Goal: Task Accomplishment & Management: Complete application form

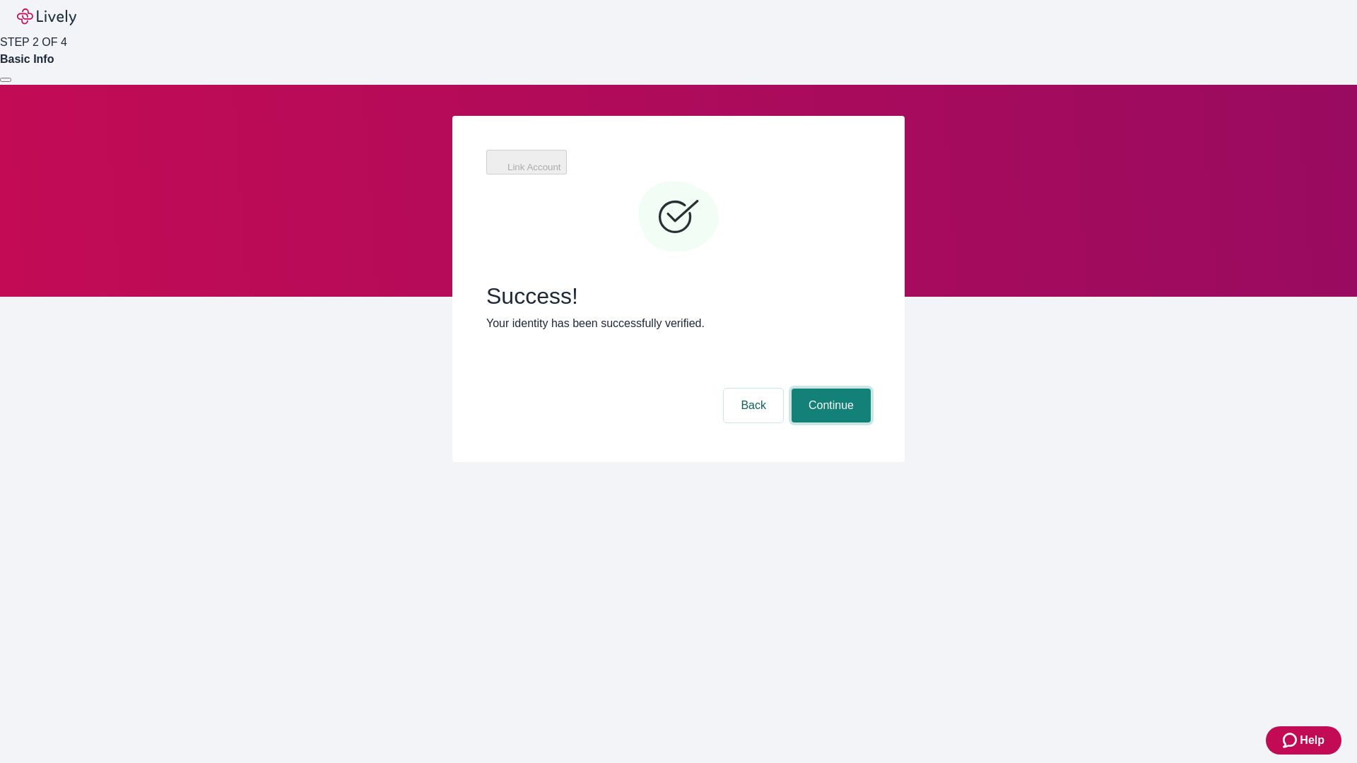
click at [829, 389] on button "Continue" at bounding box center [831, 406] width 79 height 34
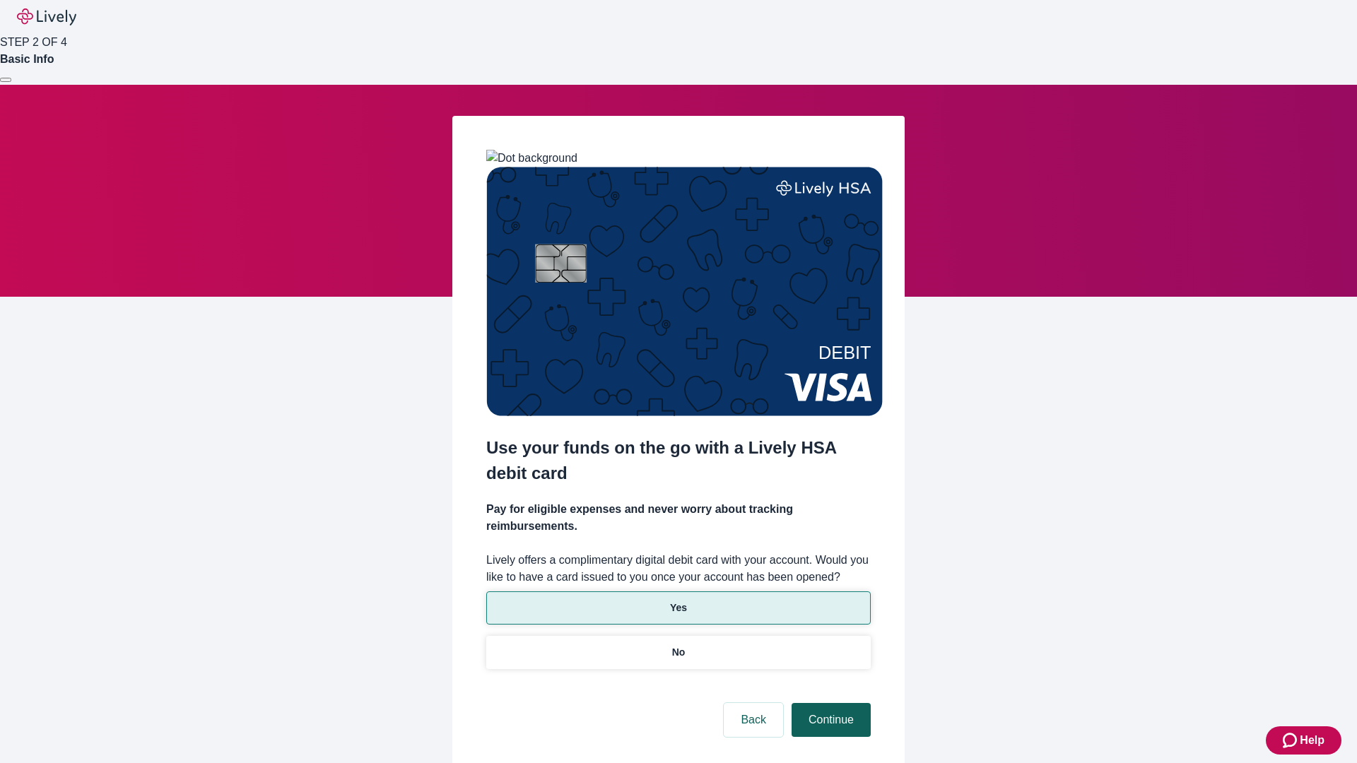
click at [678, 645] on p "No" at bounding box center [678, 652] width 13 height 15
click at [829, 703] on button "Continue" at bounding box center [831, 720] width 79 height 34
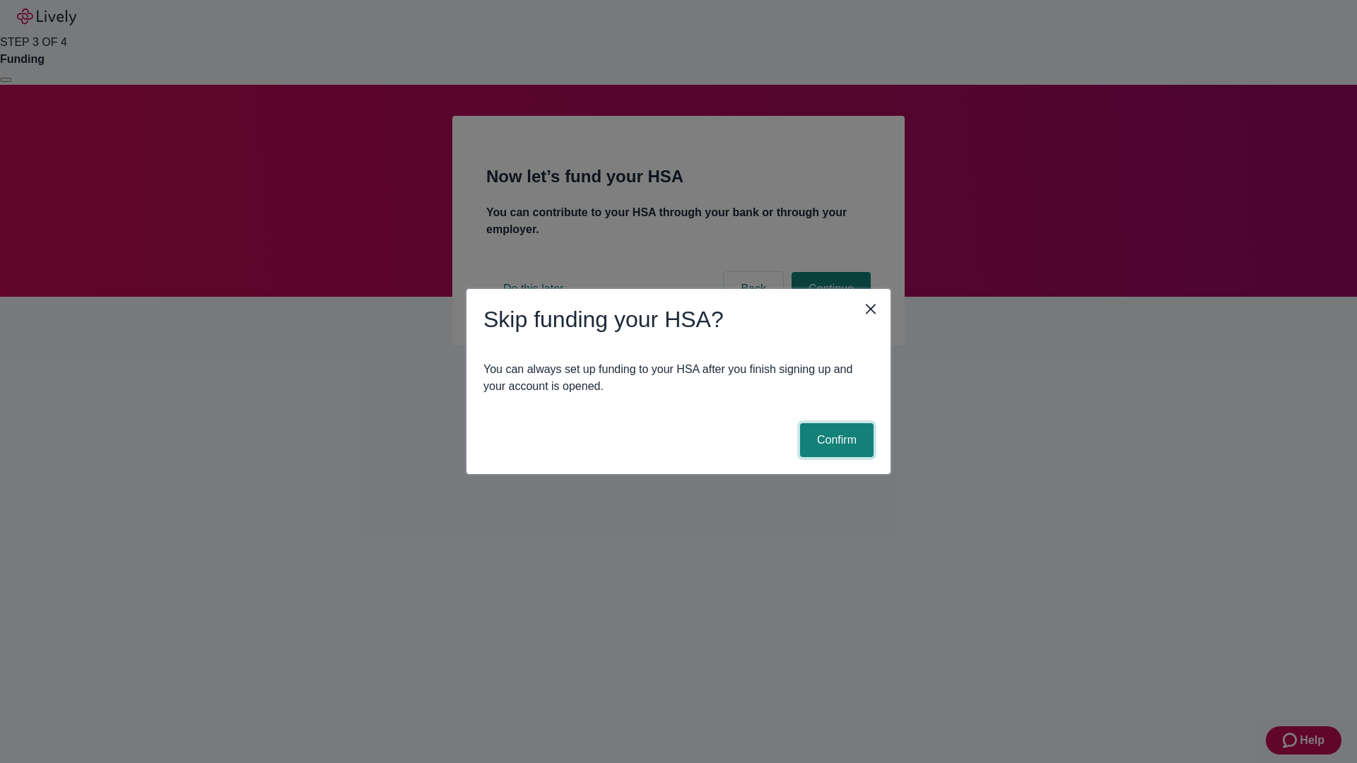
click at [835, 440] on button "Confirm" at bounding box center [837, 440] width 74 height 34
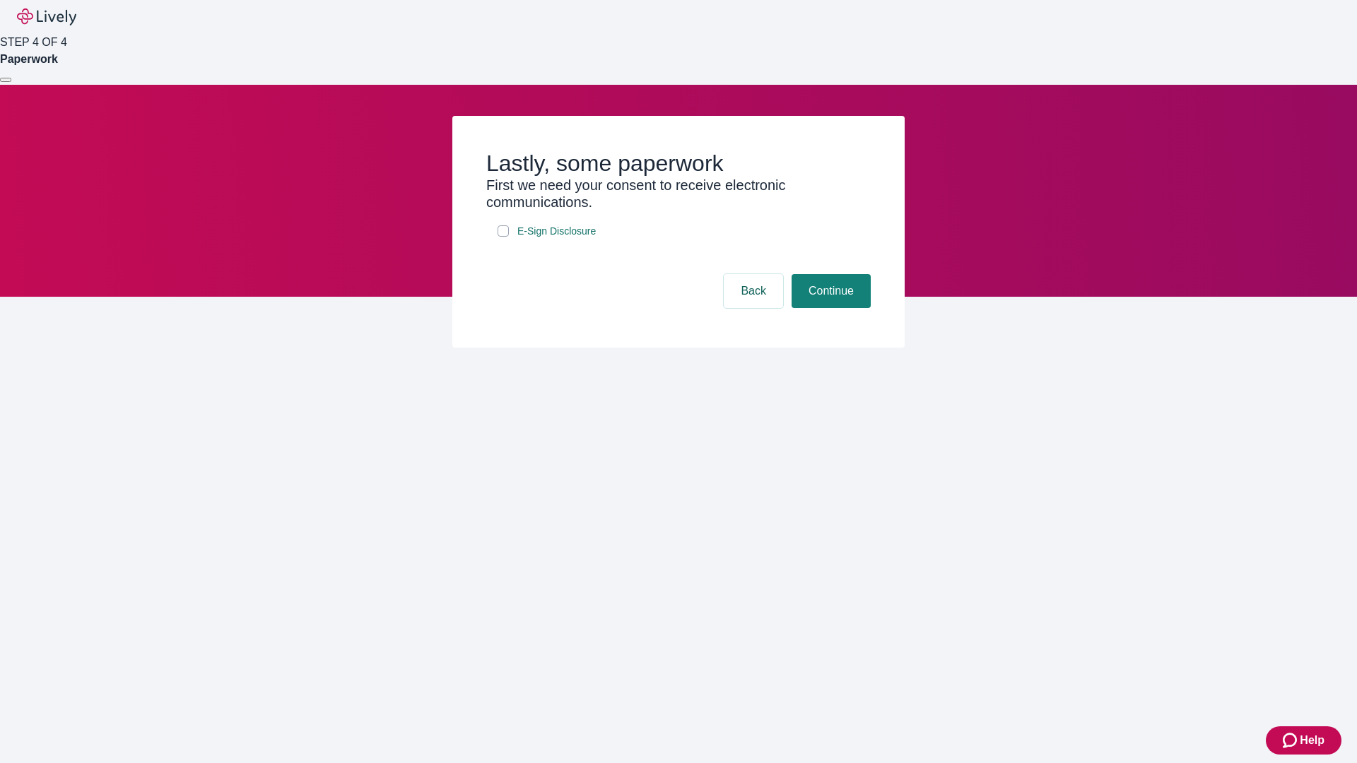
click at [503, 237] on input "E-Sign Disclosure" at bounding box center [503, 231] width 11 height 11
checkbox input "true"
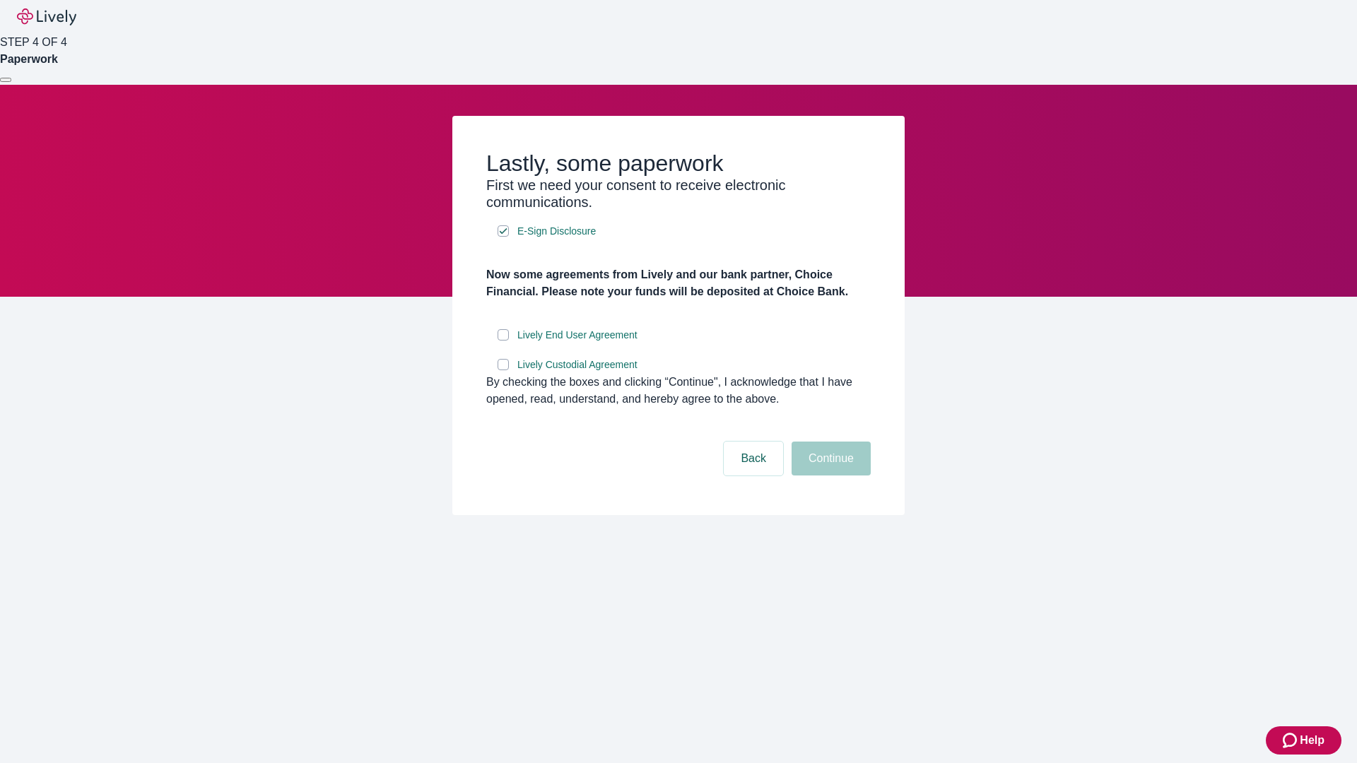
click at [503, 341] on input "Lively End User Agreement" at bounding box center [503, 334] width 11 height 11
checkbox input "true"
click at [503, 370] on input "Lively Custodial Agreement" at bounding box center [503, 364] width 11 height 11
checkbox input "true"
click at [829, 476] on button "Continue" at bounding box center [831, 459] width 79 height 34
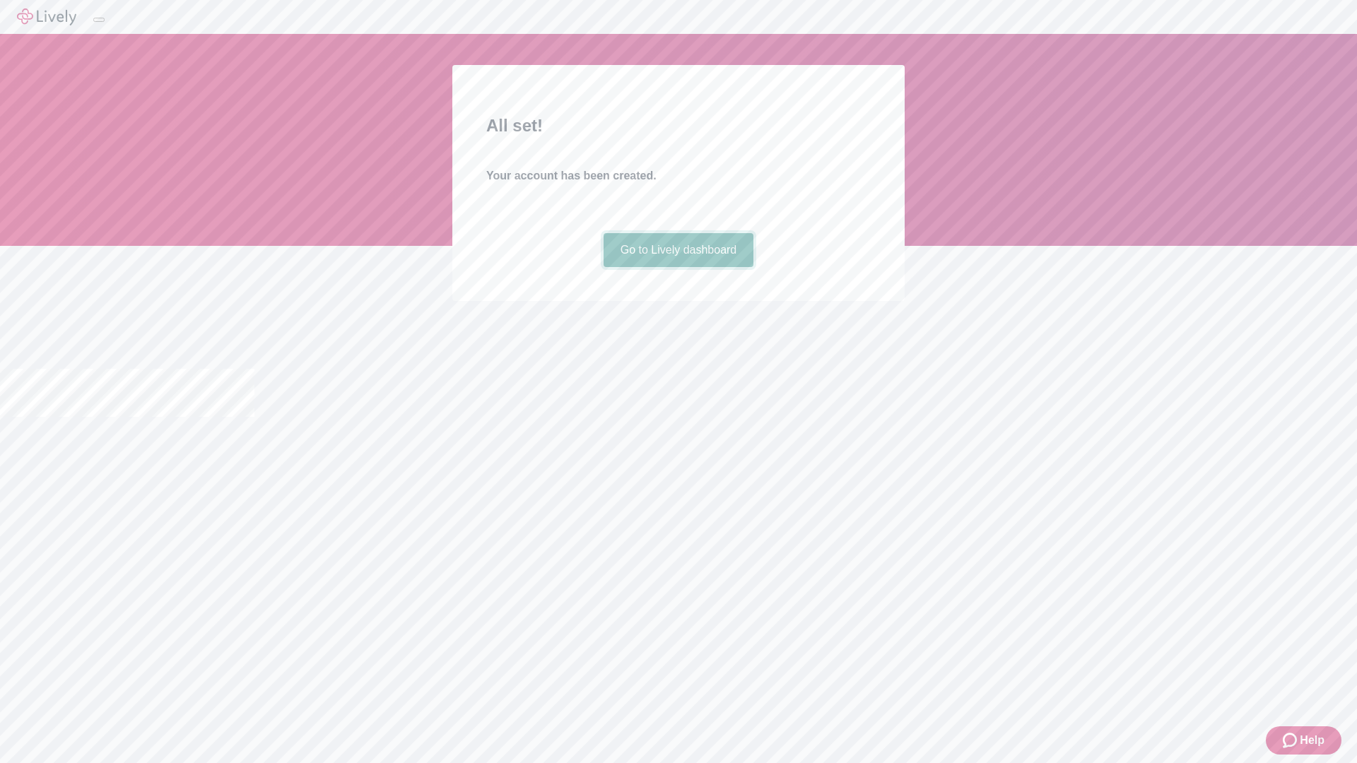
click at [678, 267] on link "Go to Lively dashboard" at bounding box center [679, 250] width 151 height 34
